Goal: Information Seeking & Learning: Learn about a topic

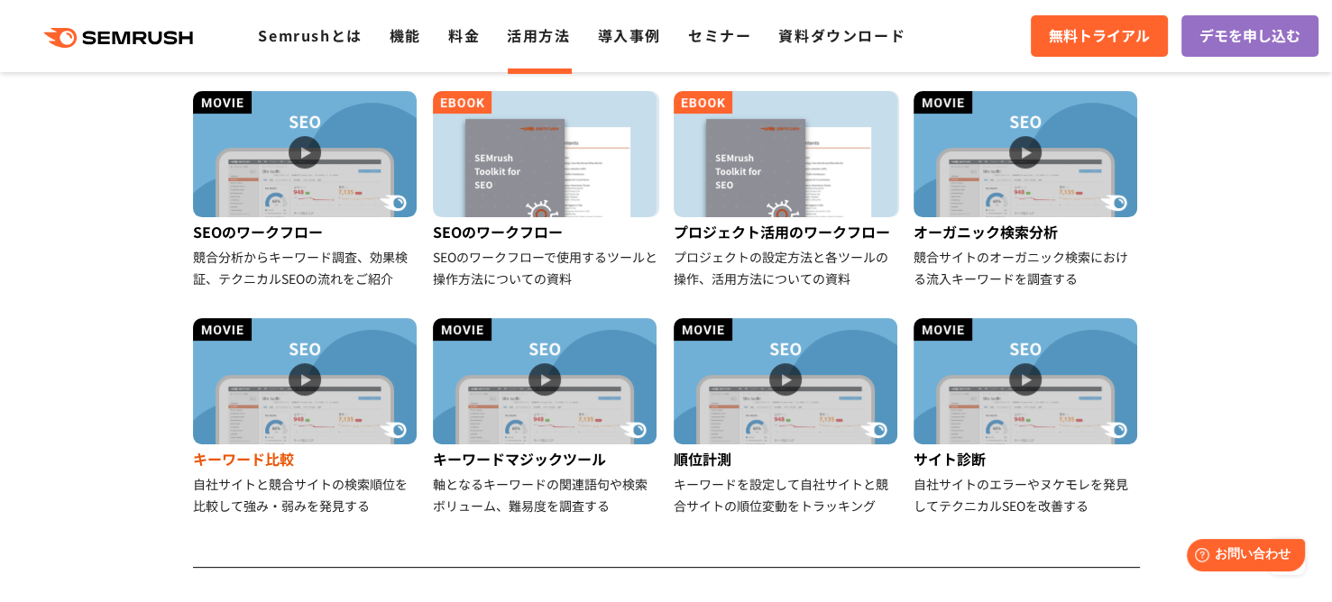
scroll to position [451, 0]
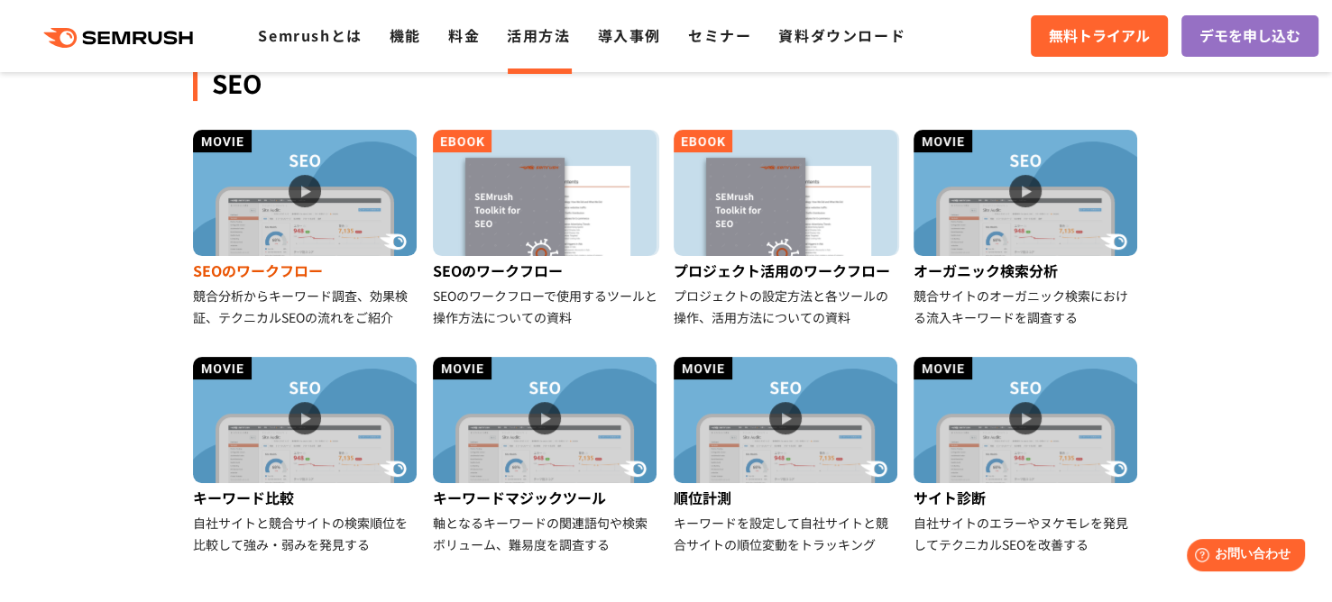
click at [305, 183] on img at bounding box center [305, 193] width 224 height 126
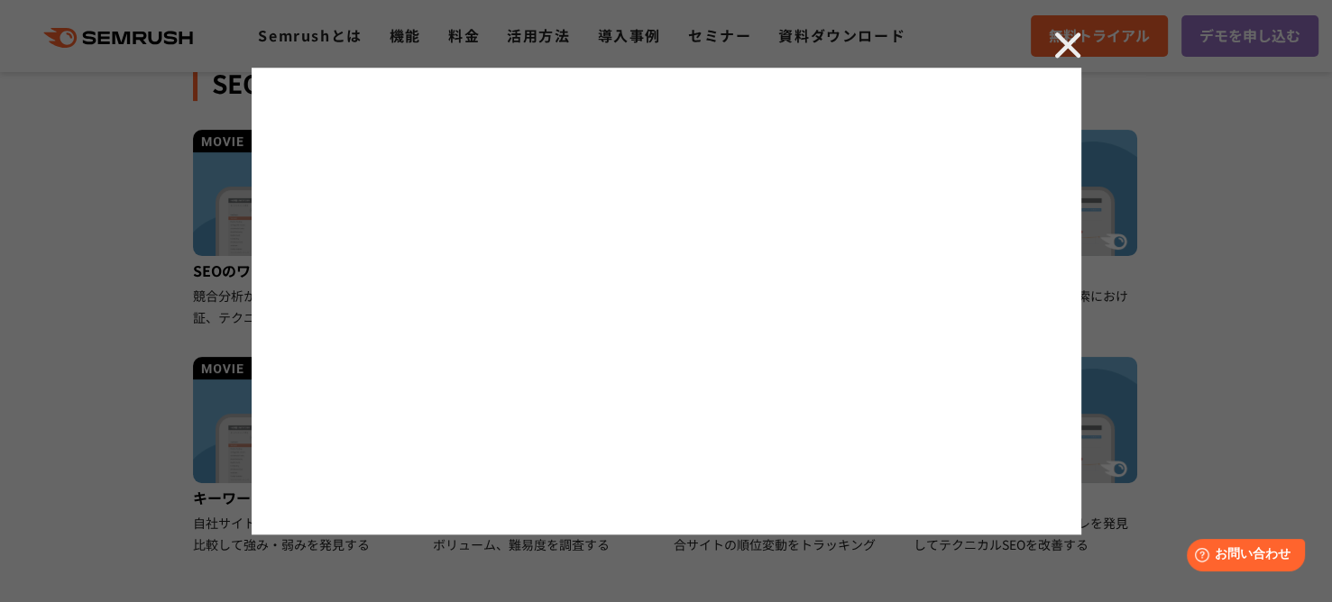
click at [1058, 48] on img at bounding box center [1067, 45] width 27 height 27
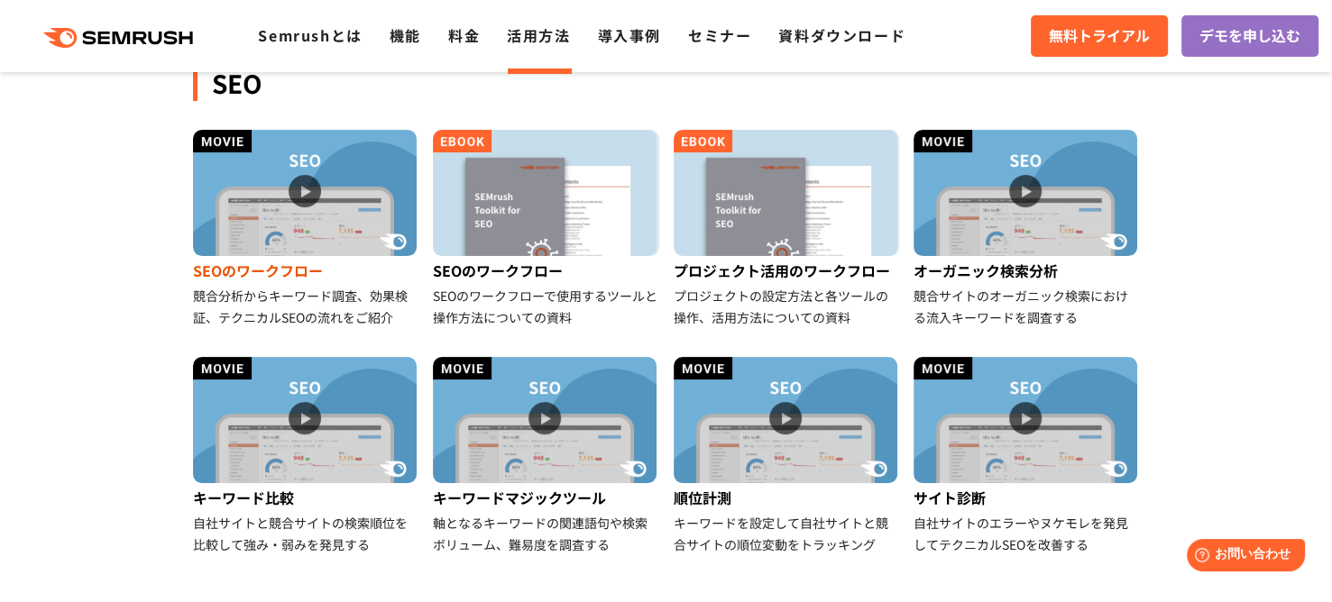
click at [332, 180] on img at bounding box center [305, 193] width 224 height 126
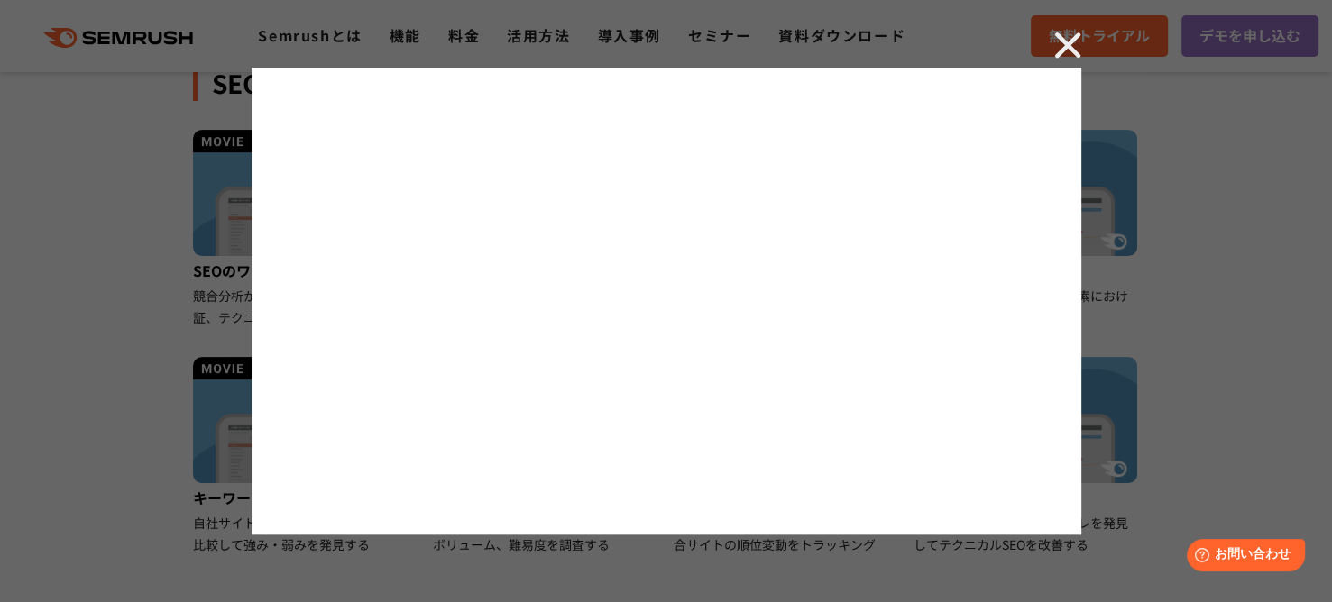
click at [1071, 41] on img at bounding box center [1067, 45] width 27 height 27
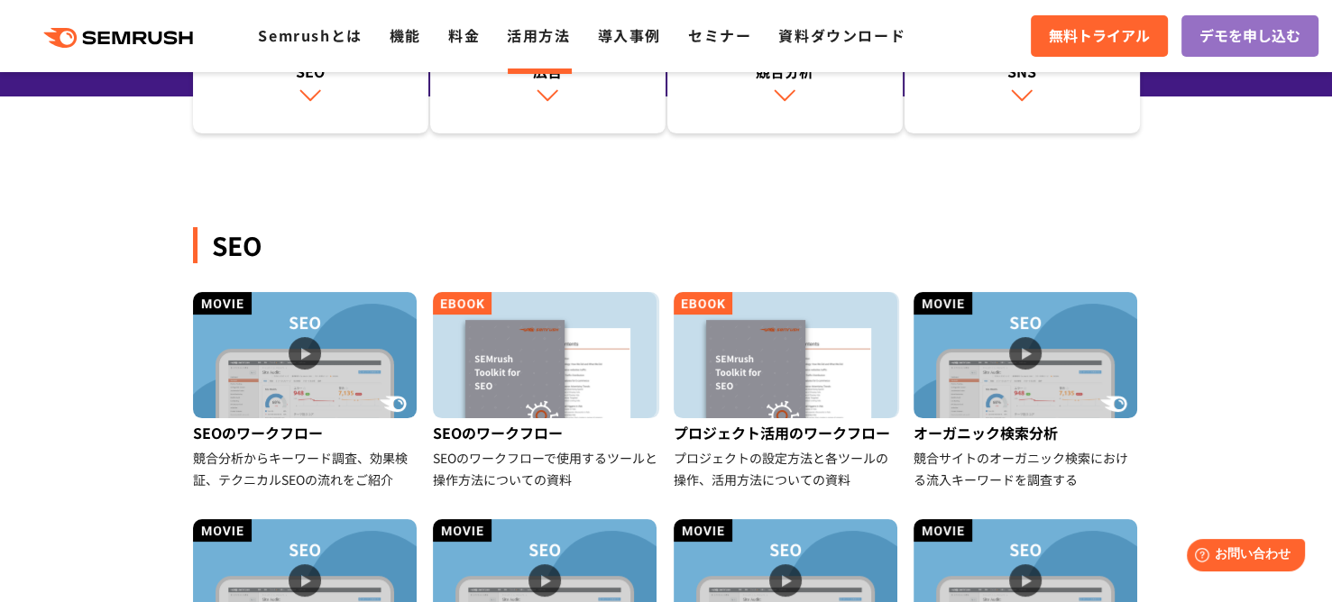
scroll to position [295, 0]
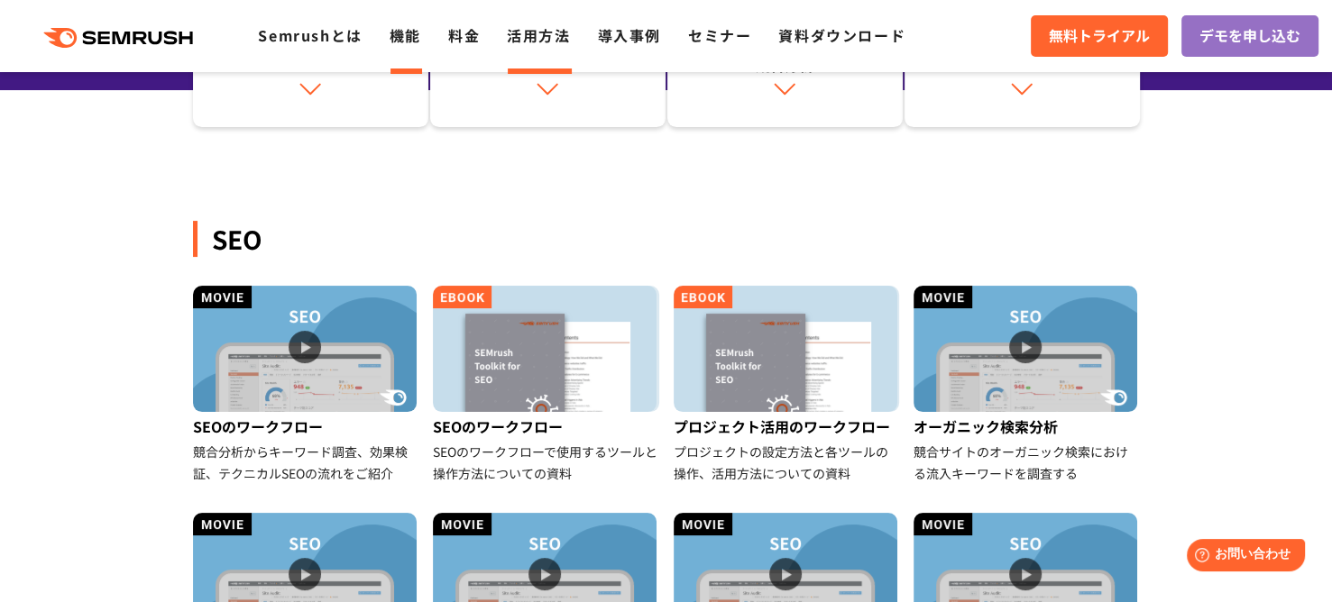
click at [418, 33] on link "機能" at bounding box center [406, 35] width 32 height 22
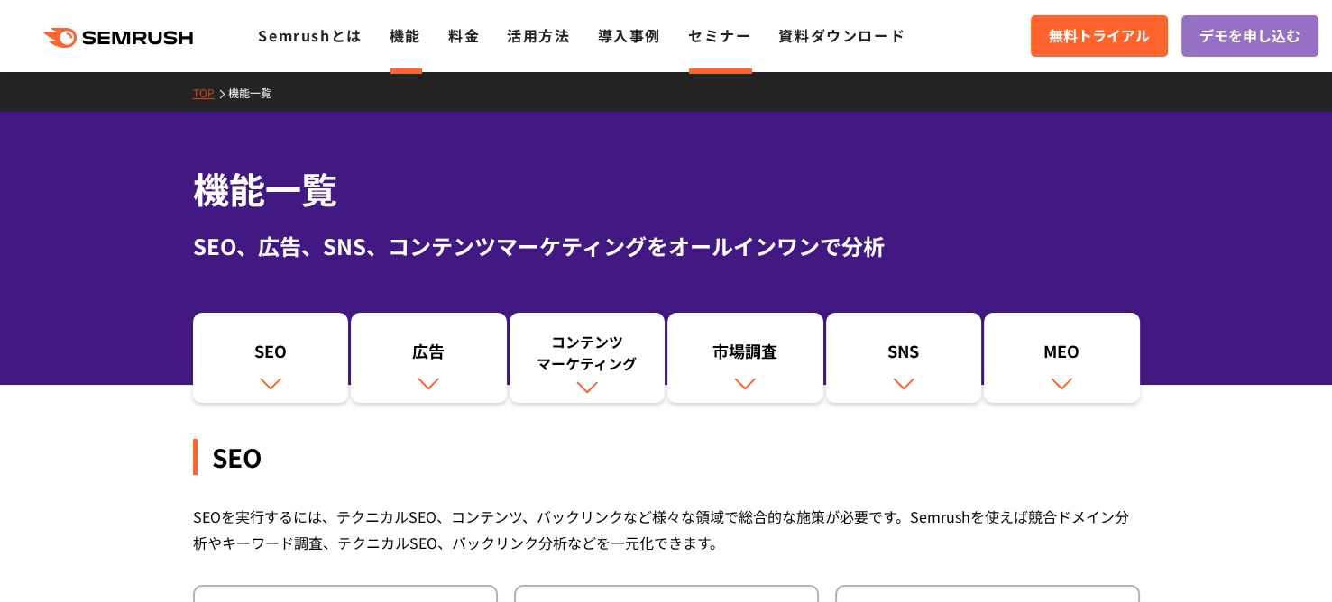
click at [725, 41] on link "セミナー" at bounding box center [719, 35] width 63 height 22
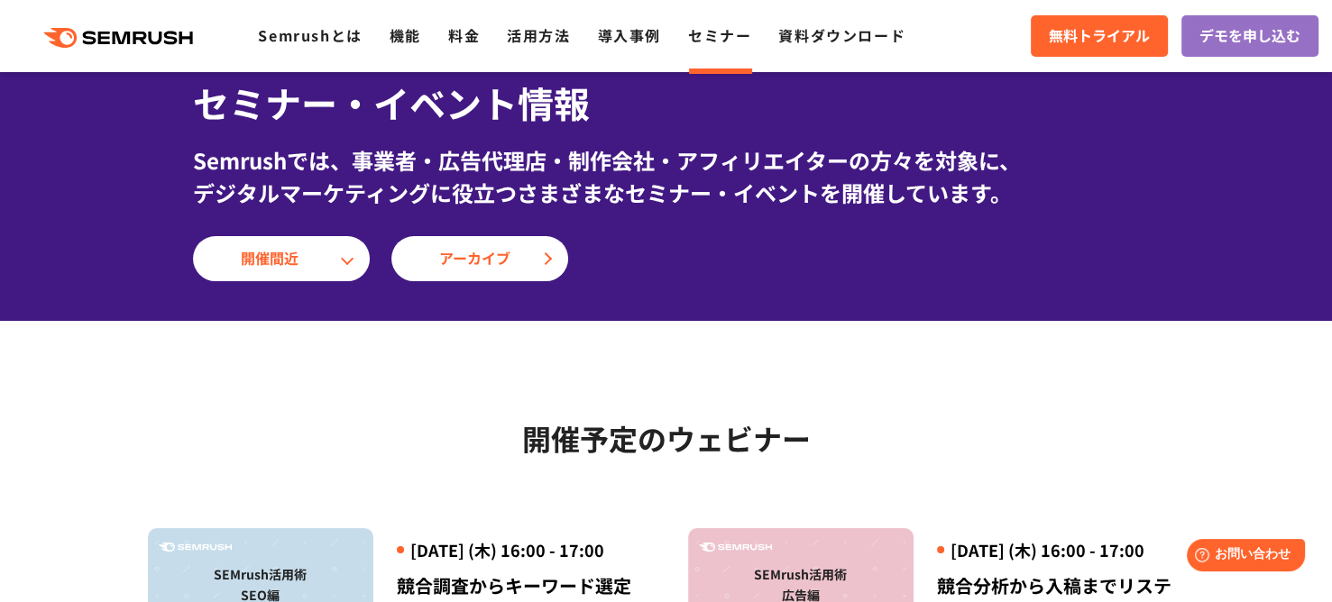
scroll to position [79, 0]
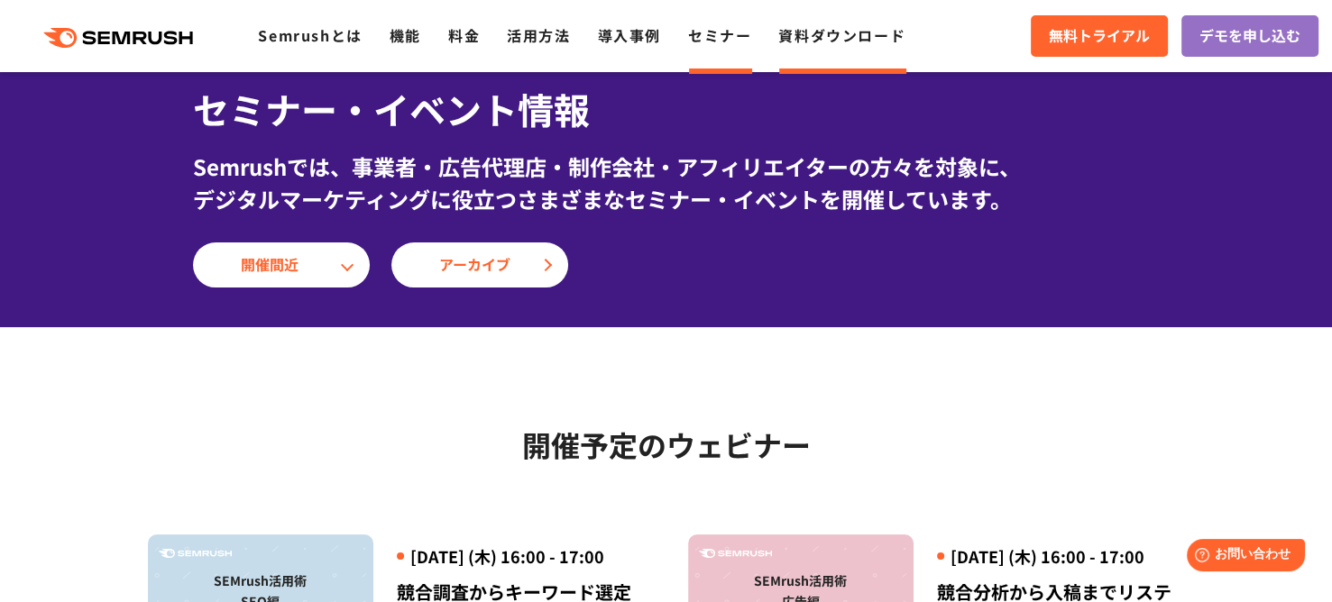
click at [837, 34] on link "資料ダウンロード" at bounding box center [841, 35] width 127 height 22
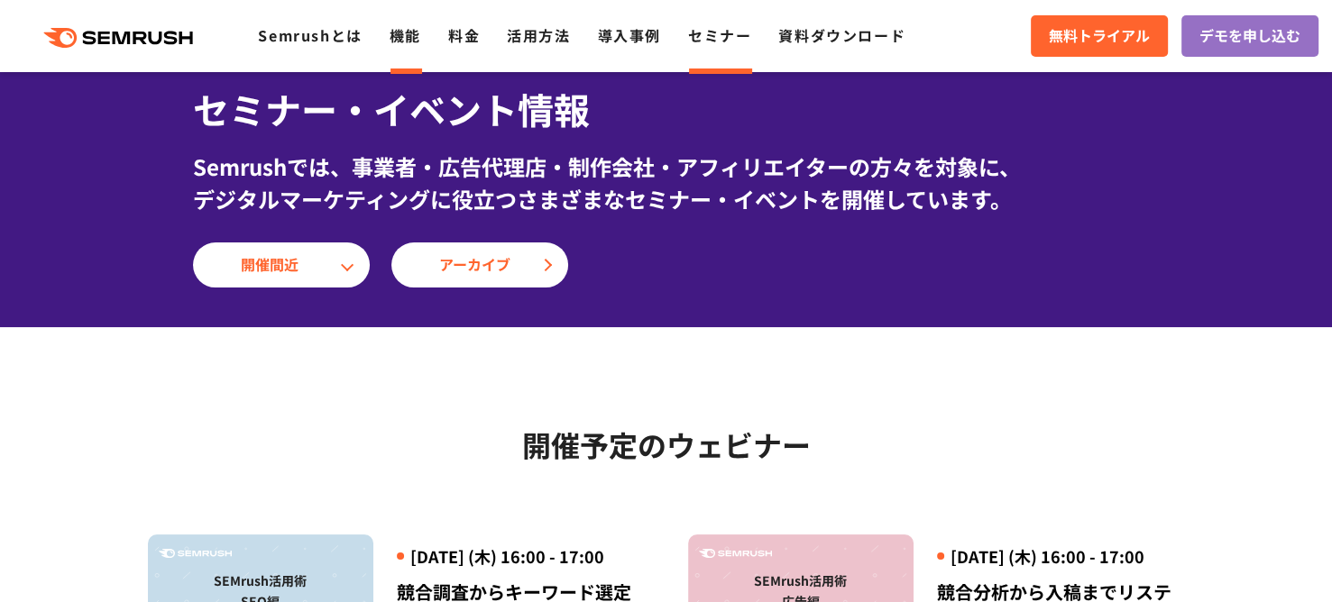
click at [420, 43] on link "機能" at bounding box center [406, 35] width 32 height 22
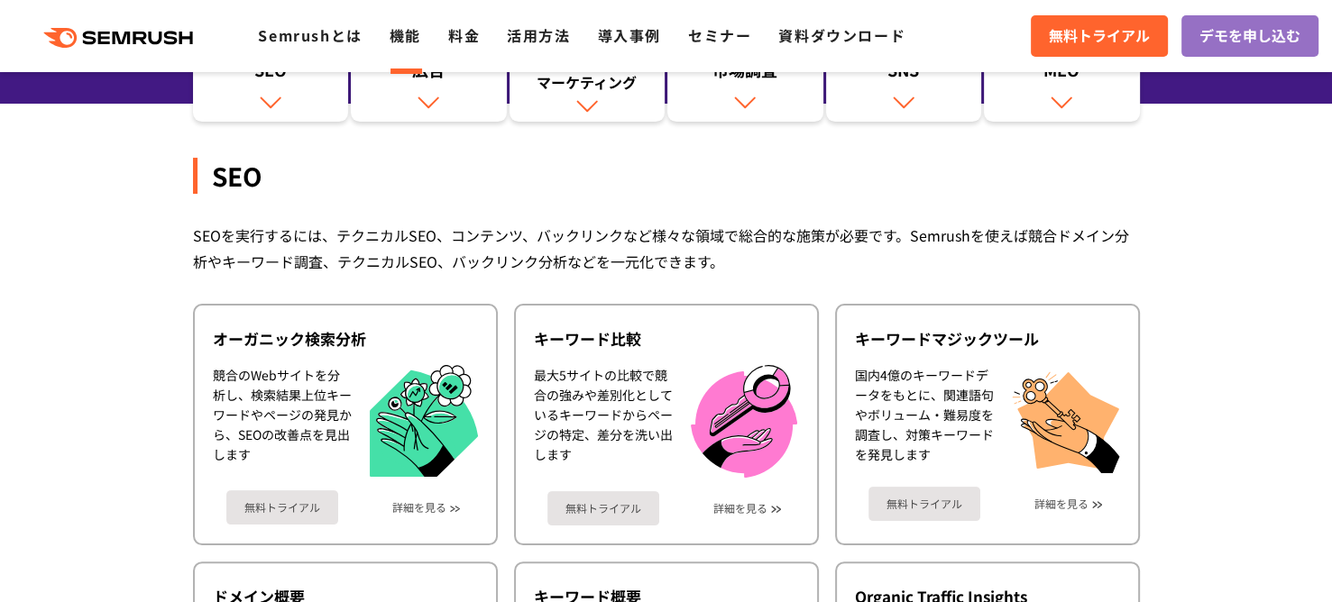
scroll to position [283, 0]
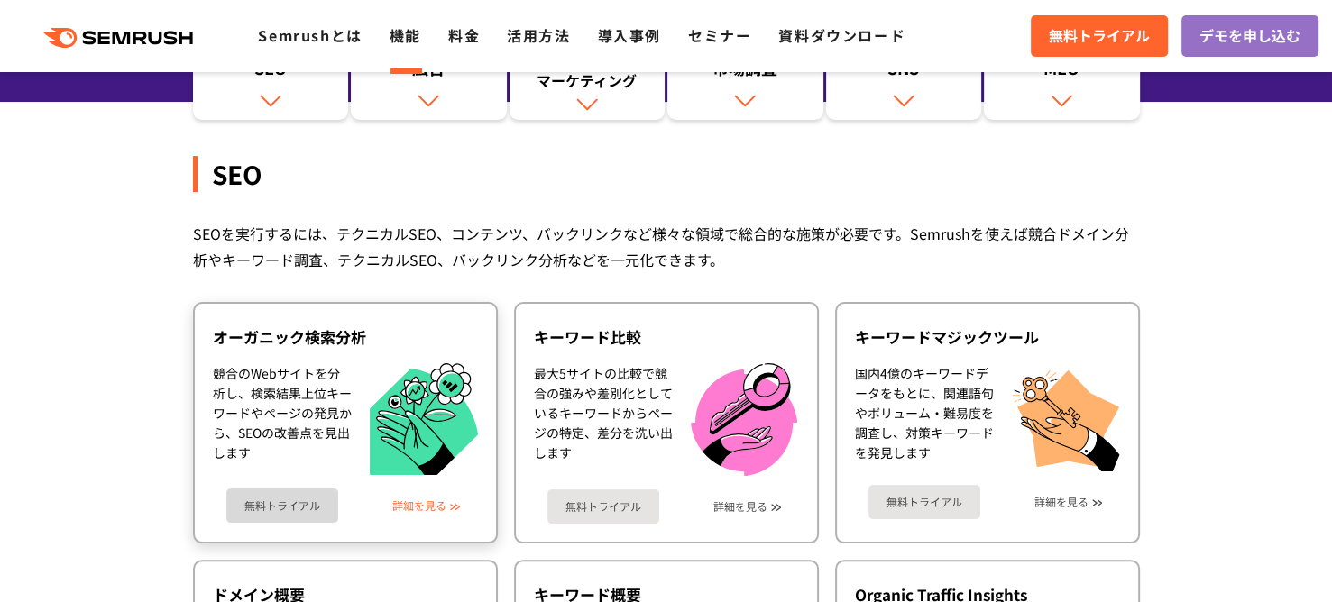
click at [436, 500] on link "詳細を見る" at bounding box center [419, 506] width 54 height 13
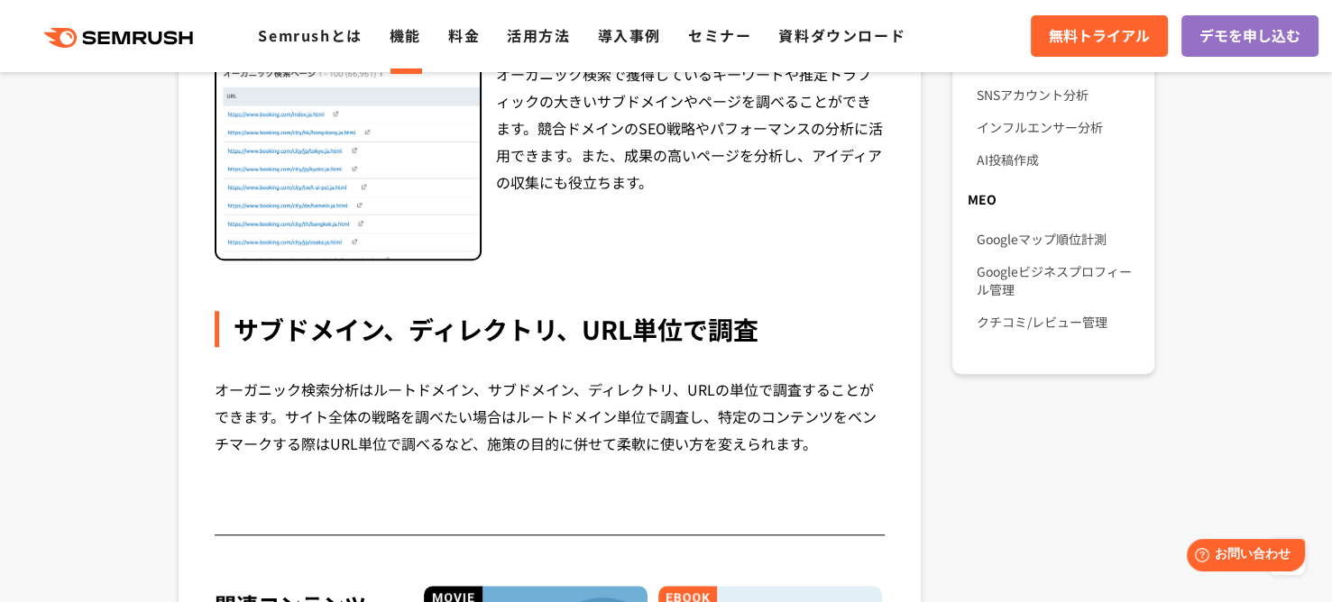
scroll to position [1434, 0]
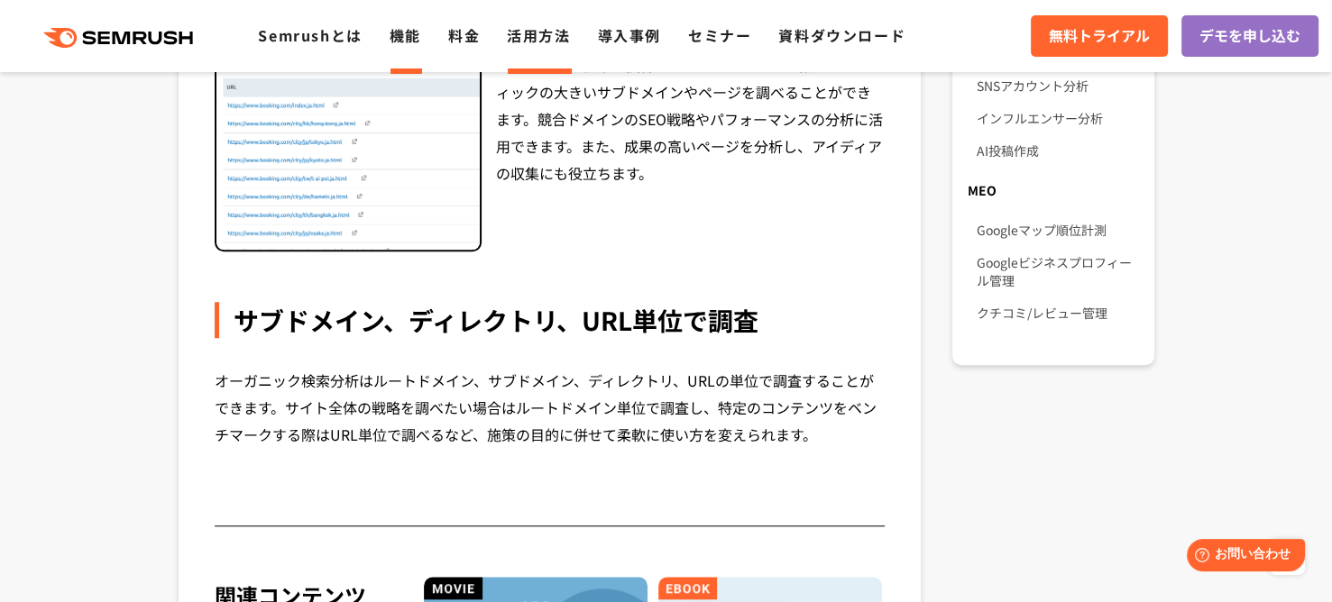
click at [537, 31] on link "活用方法" at bounding box center [538, 35] width 63 height 22
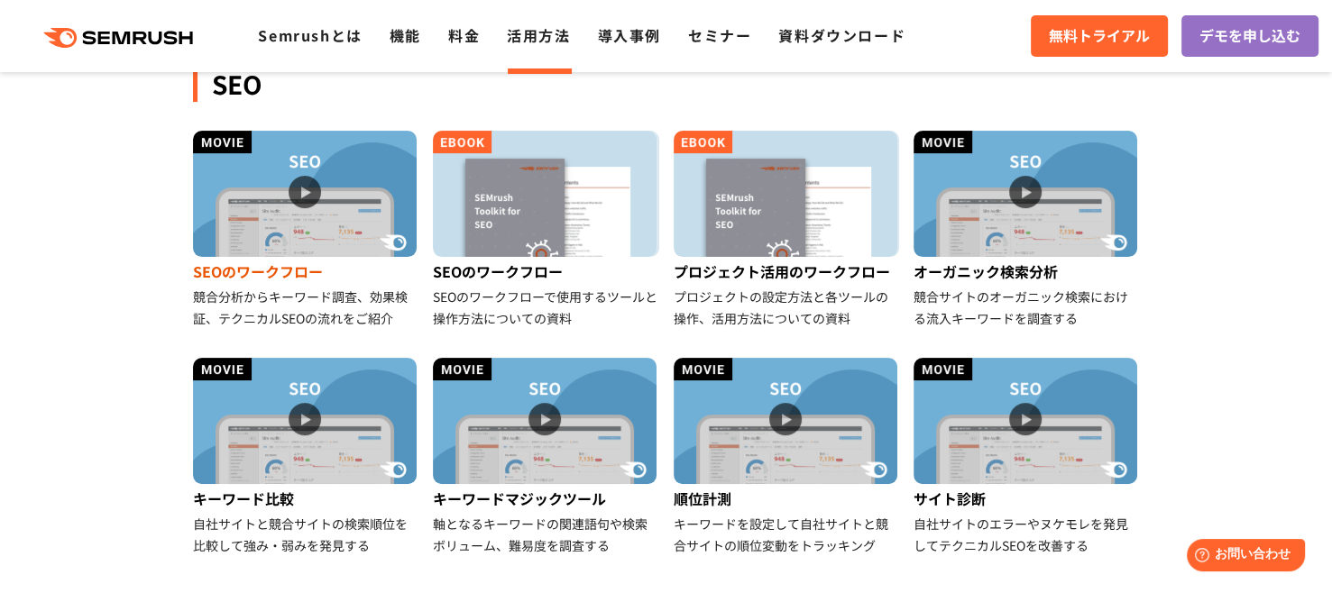
click at [310, 184] on img at bounding box center [305, 194] width 224 height 126
